Goal: Information Seeking & Learning: Learn about a topic

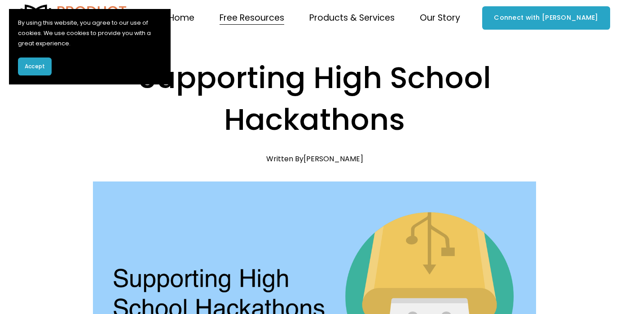
scroll to position [5, 0]
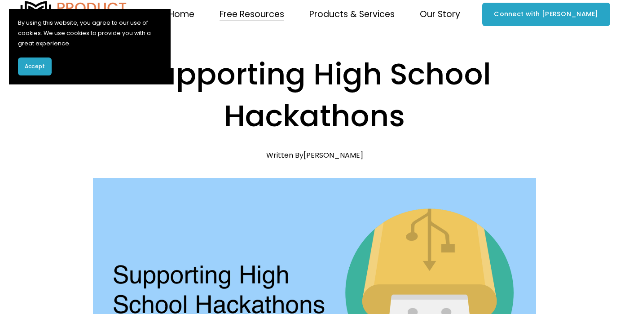
click at [195, 13] on link "Home" at bounding box center [181, 15] width 26 height 18
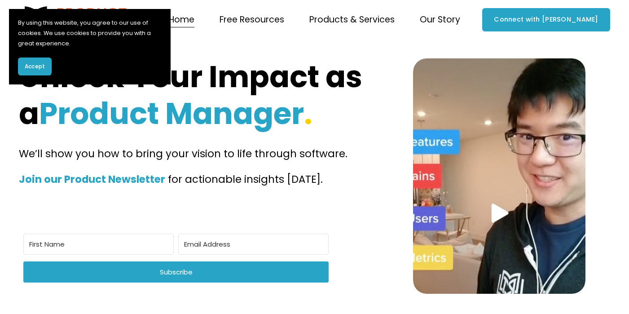
click at [0, 0] on span "Courses" at bounding box center [0, 0] width 0 height 0
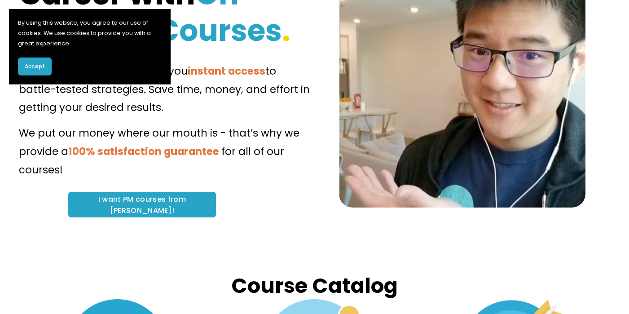
scroll to position [136, 0]
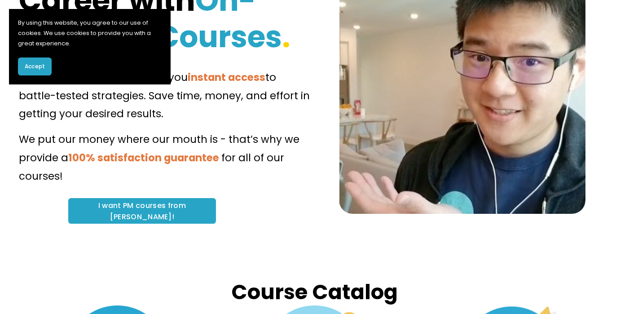
click at [180, 217] on link "I want PM courses from Clement!" at bounding box center [142, 211] width 148 height 26
